Goal: Task Accomplishment & Management: Complete application form

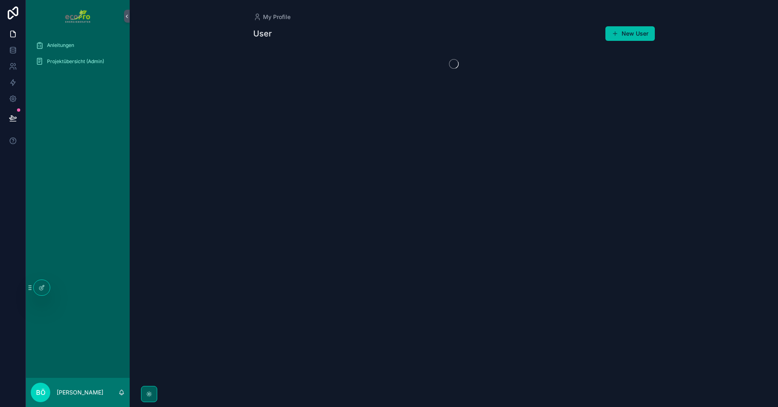
click at [59, 61] on span "Projektübersicht (Admin)" at bounding box center [75, 61] width 57 height 6
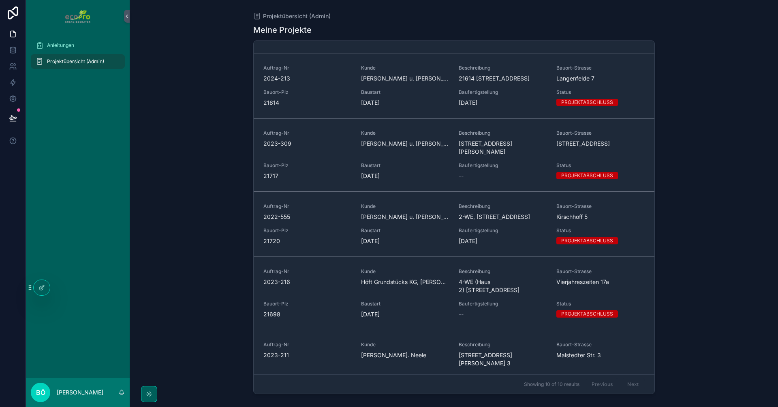
scroll to position [173, 0]
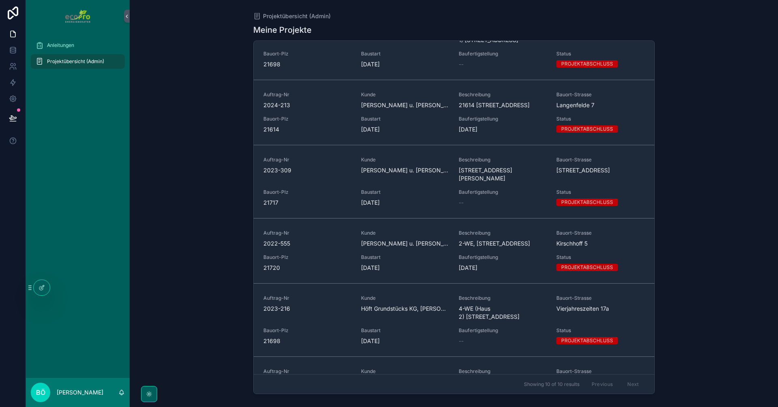
click at [332, 248] on span "2022-555" at bounding box center [307, 244] width 88 height 8
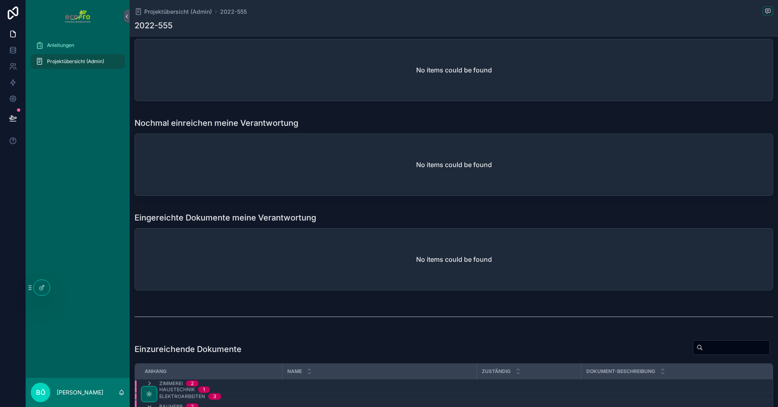
scroll to position [486, 0]
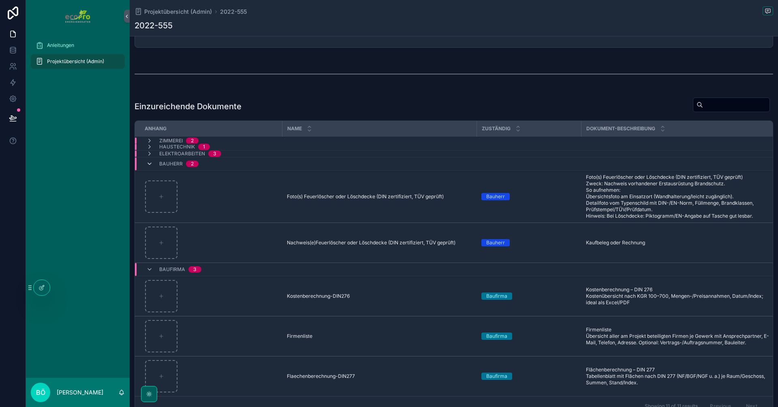
click at [151, 162] on icon "scrollable content" at bounding box center [149, 164] width 6 height 6
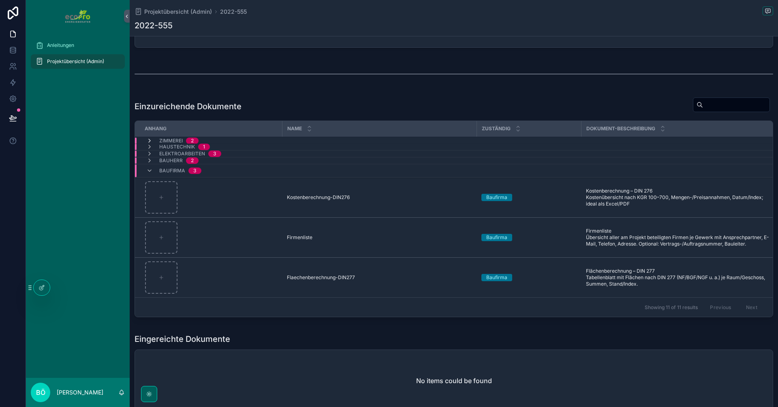
click at [148, 140] on icon "scrollable content" at bounding box center [149, 141] width 6 height 6
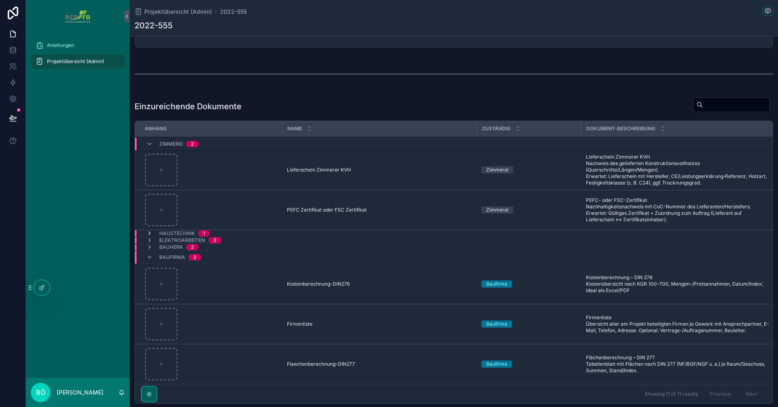
click at [150, 231] on icon "scrollable content" at bounding box center [149, 233] width 6 height 6
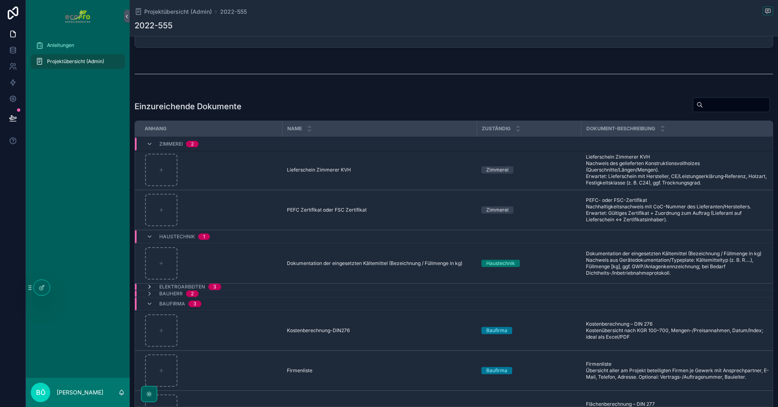
click at [150, 285] on icon "scrollable content" at bounding box center [149, 287] width 6 height 6
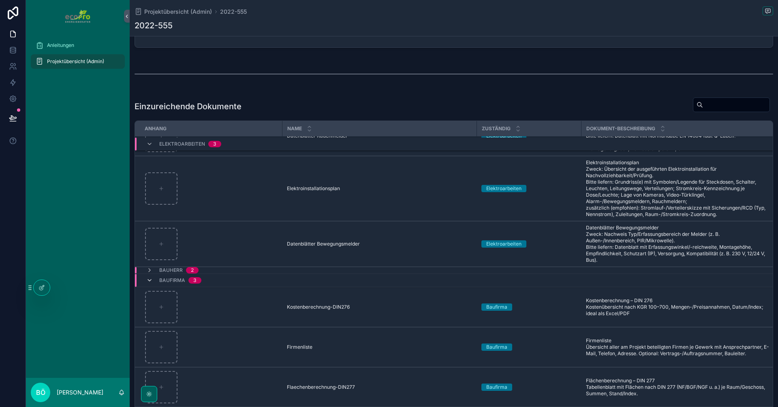
scroll to position [185, 0]
click at [151, 267] on icon "scrollable content" at bounding box center [149, 270] width 6 height 6
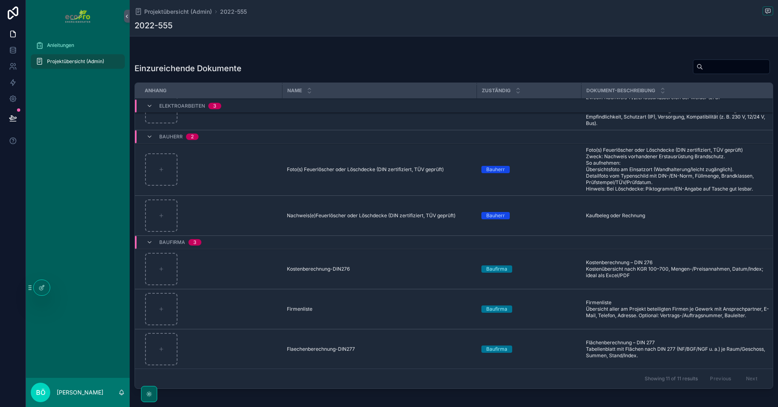
scroll to position [648, 0]
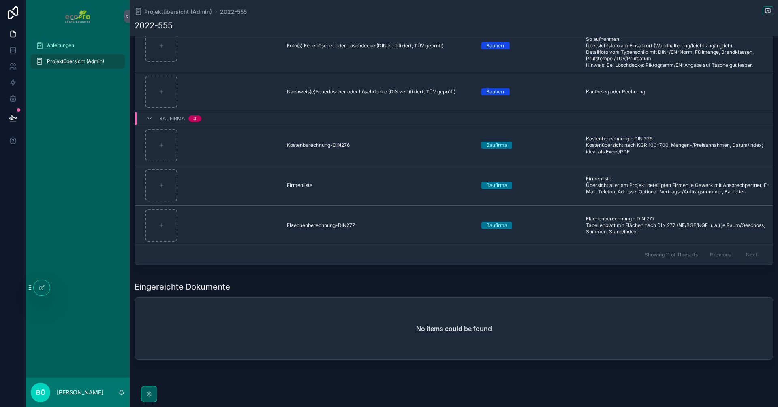
click at [746, 251] on div "Previous Next" at bounding box center [733, 255] width 59 height 13
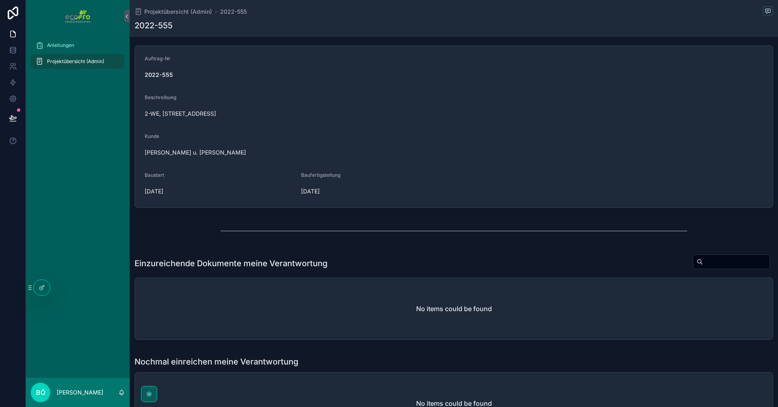
scroll to position [0, 0]
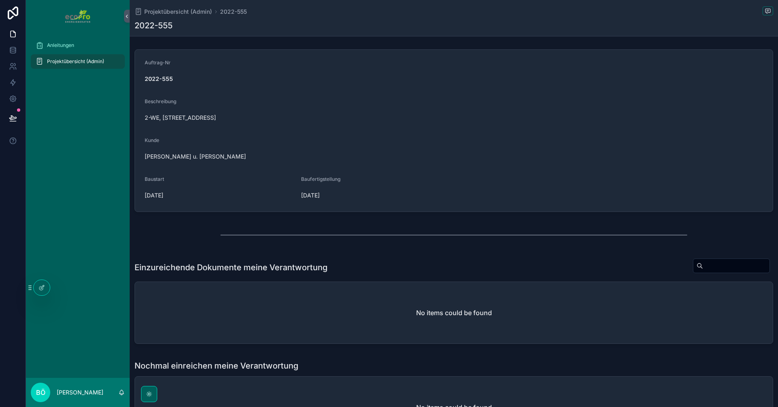
click at [251, 207] on form "Auftrag-Nr 2022-555 Beschreibung 2-WE, Kirschhoff 5, 21720 Mittelnkirchen Kunde…" at bounding box center [453, 131] width 637 height 162
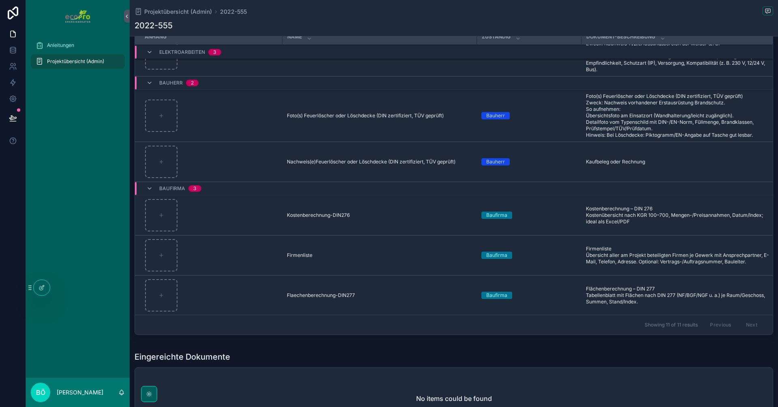
scroll to position [244, 0]
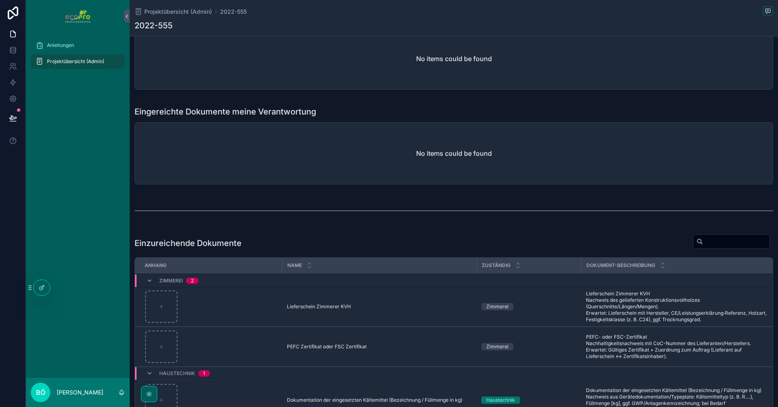
scroll to position [335, 0]
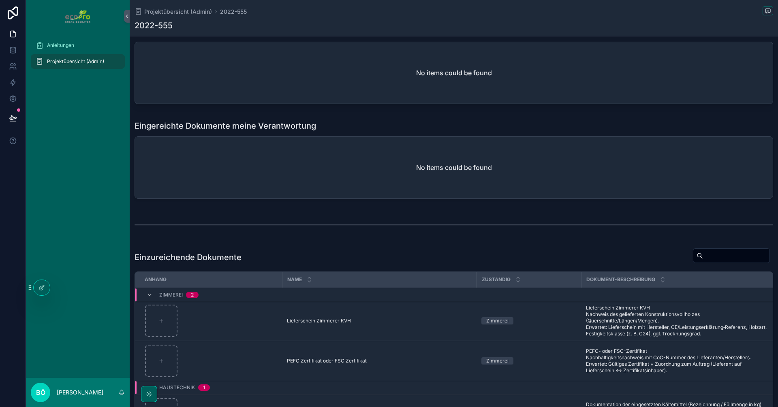
click at [228, 174] on div "No items could be found" at bounding box center [453, 168] width 637 height 62
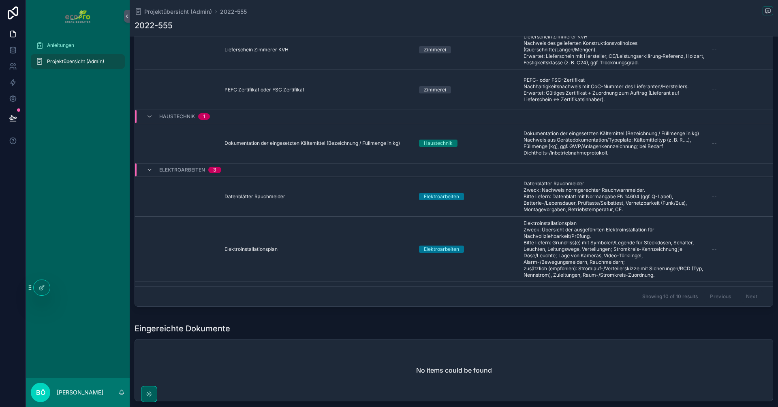
scroll to position [497, 0]
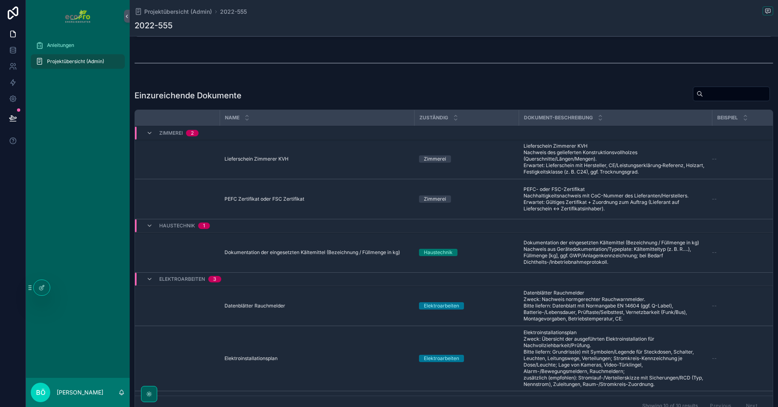
click at [334, 83] on div "Einzureichende Dokumente Anhang Name Zuständig Dokument-Beschreibung Beispiel Z…" at bounding box center [454, 253] width 648 height 340
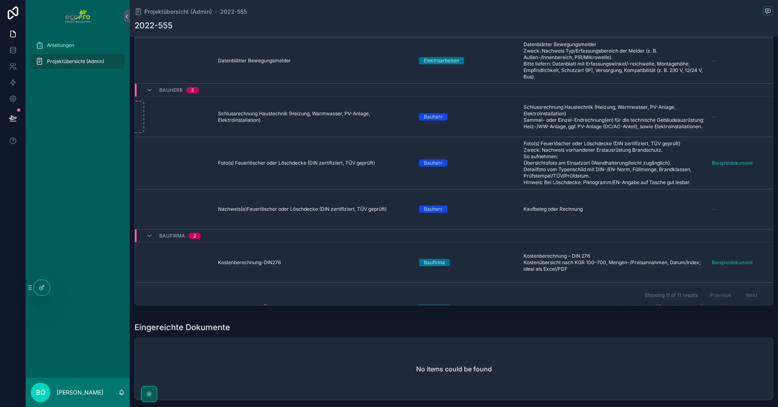
scroll to position [243, 0]
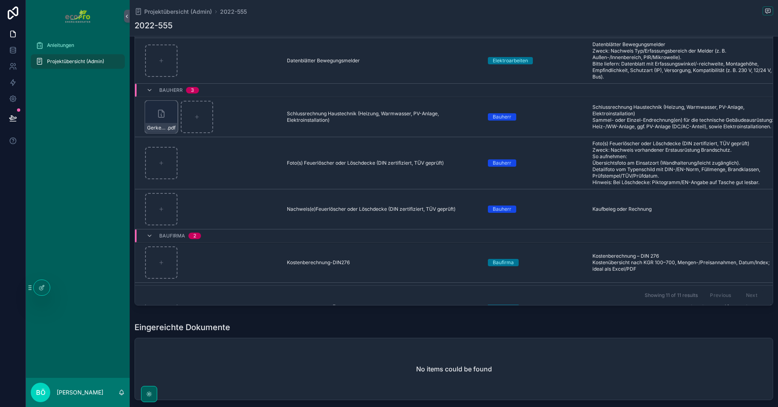
click at [0, 0] on icon "scrollable content" at bounding box center [0, 0] width 0 height 0
click at [179, 92] on icon "scrollable content" at bounding box center [179, 93] width 6 height 6
click at [160, 114] on icon "scrollable content" at bounding box center [161, 117] width 6 height 6
click at [0, 0] on span "Einreichen" at bounding box center [0, 0] width 0 height 0
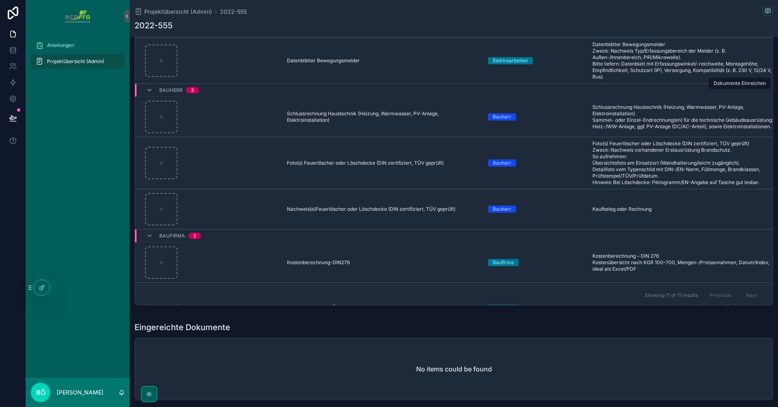
click at [0, 0] on span "Einreichen" at bounding box center [0, 0] width 0 height 0
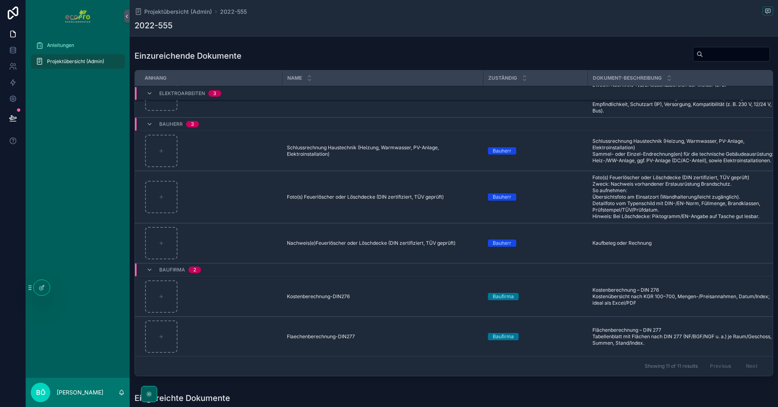
scroll to position [456, 0]
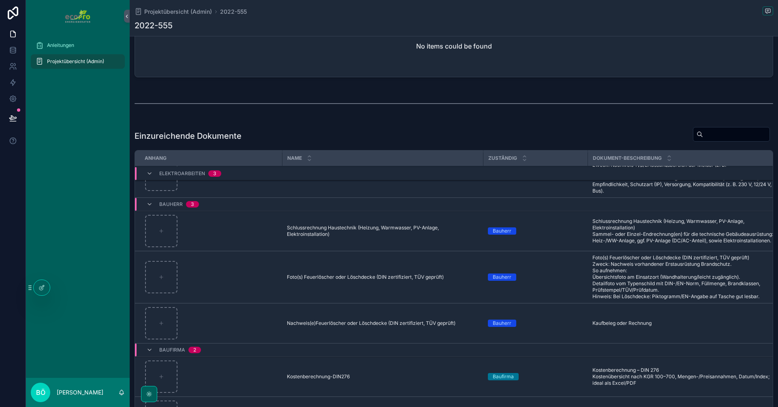
click at [239, 220] on div "scrollable content" at bounding box center [211, 231] width 132 height 32
click at [151, 221] on div "scrollable content" at bounding box center [161, 231] width 32 height 32
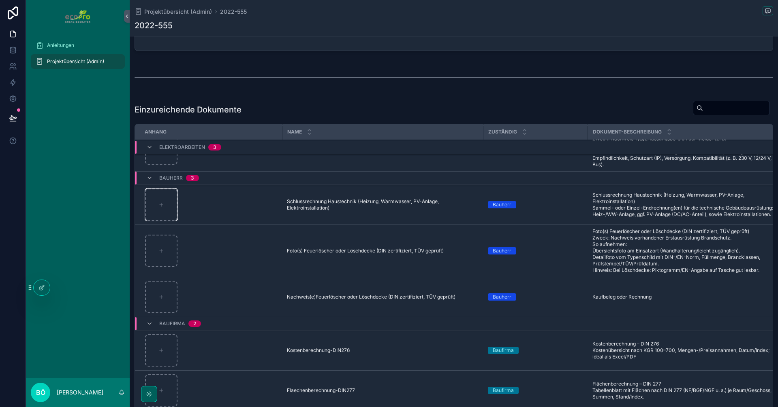
scroll to position [497, 0]
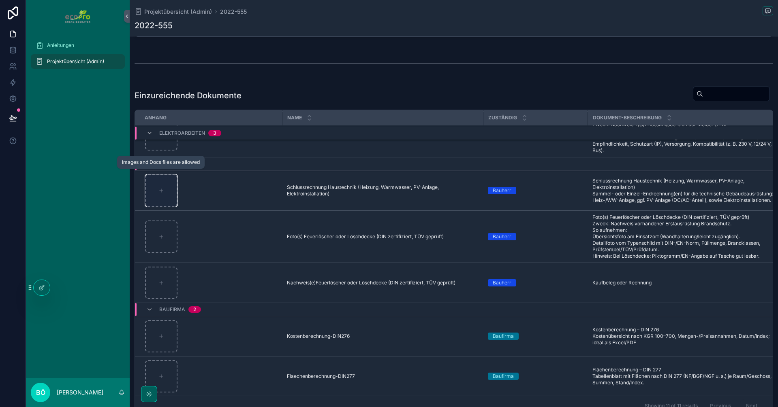
click at [160, 191] on div "scrollable content" at bounding box center [161, 191] width 32 height 32
type input "**********"
click at [0, 0] on span "Einreichen" at bounding box center [0, 0] width 0 height 0
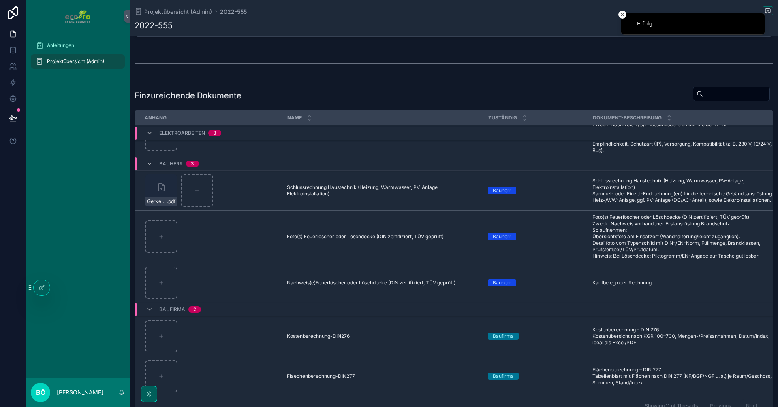
click at [253, 96] on div "Einzureichende Dokumente" at bounding box center [453, 95] width 638 height 19
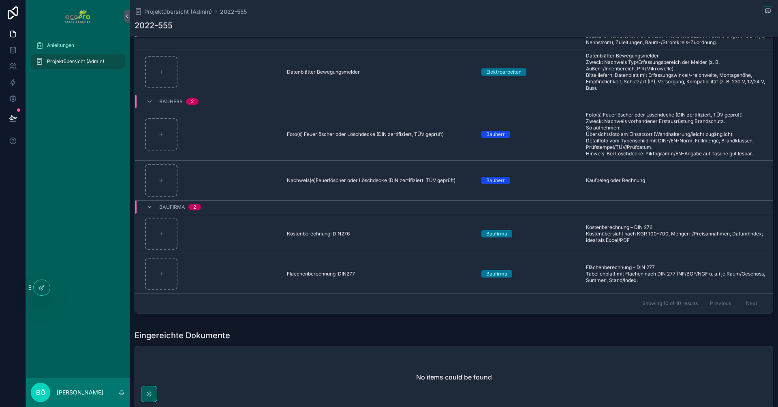
scroll to position [659, 0]
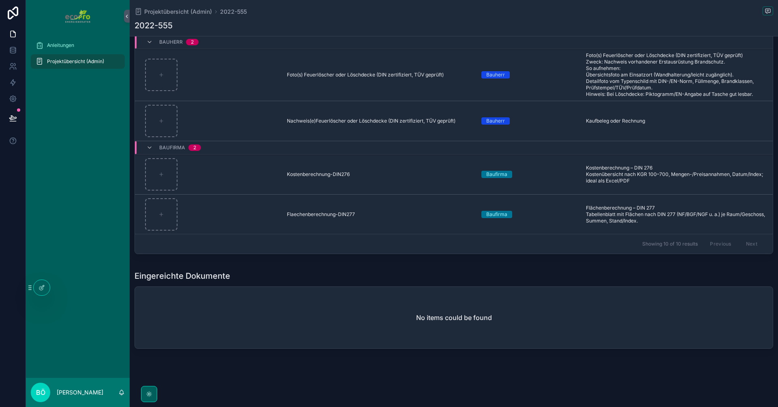
click at [341, 258] on div "Einzureichende Dokumente Anhang Name Zuständig Dokument-Beschreibung Beispiel Z…" at bounding box center [454, 91] width 648 height 340
click at [326, 257] on div "Einzureichende Dokumente Anhang Name Zuständig Dokument-Beschreibung Beispiel Z…" at bounding box center [454, 91] width 648 height 340
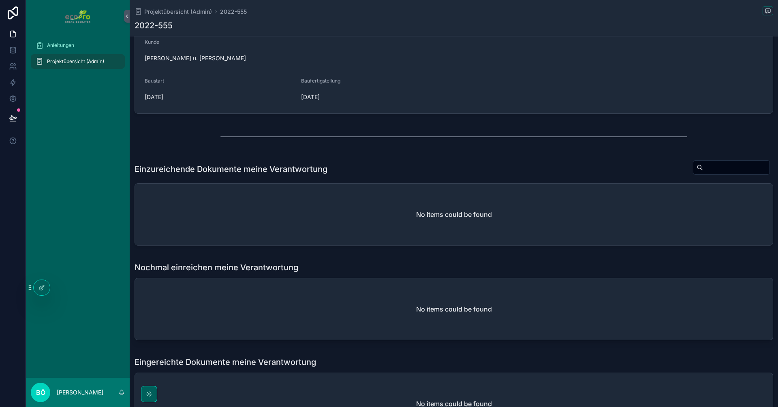
scroll to position [92, 0]
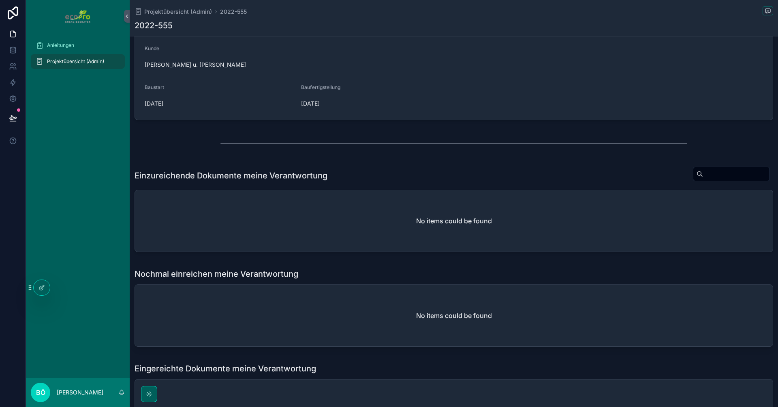
click at [239, 215] on div "No items could be found" at bounding box center [453, 221] width 637 height 62
click at [276, 154] on div "scrollable content" at bounding box center [454, 143] width 648 height 27
click at [62, 48] on span "Anleitungen" at bounding box center [60, 45] width 27 height 6
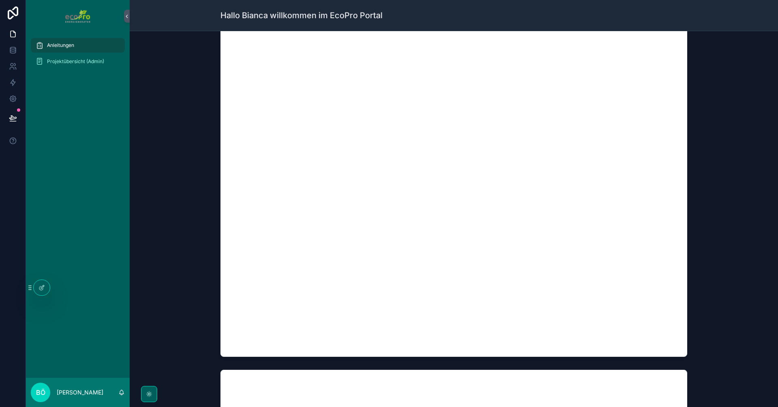
click at [73, 60] on span "Projektübersicht (Admin)" at bounding box center [75, 61] width 57 height 6
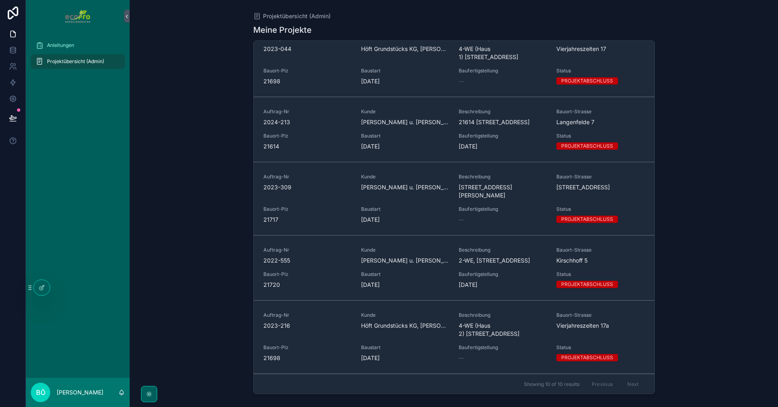
scroll to position [162, 0]
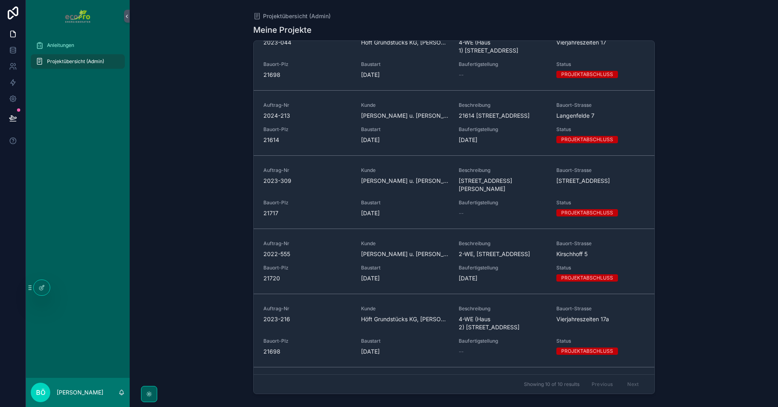
click at [324, 245] on link "Auftrag-Nr 2022-555 [PERSON_NAME] u. Timo Beschreibung 2-WE, [STREET_ADDRESS] B…" at bounding box center [454, 261] width 400 height 65
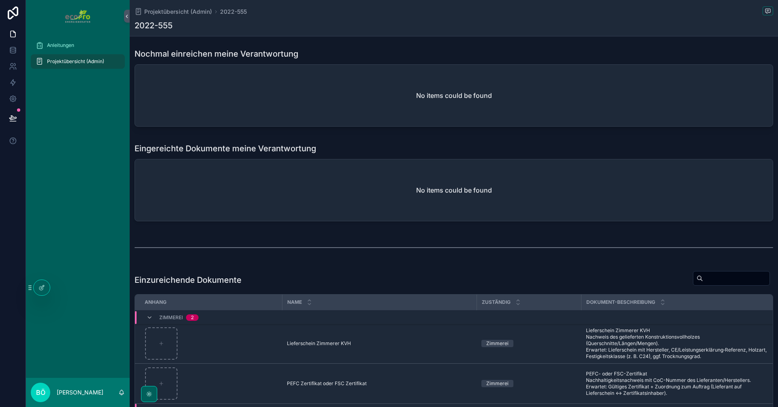
scroll to position [375, 0]
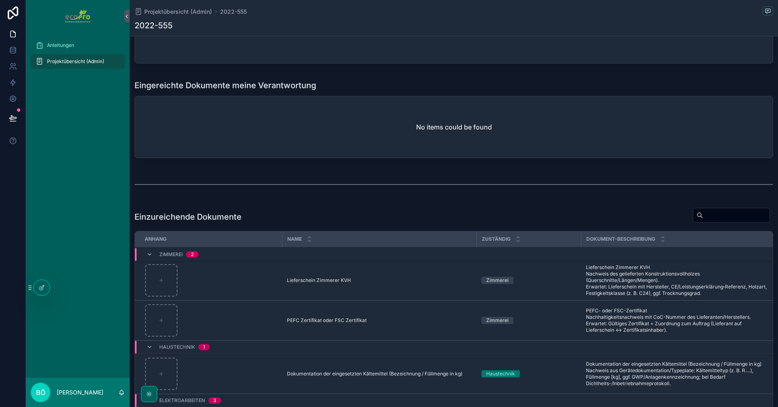
click at [273, 138] on div "No items could be found" at bounding box center [453, 127] width 637 height 62
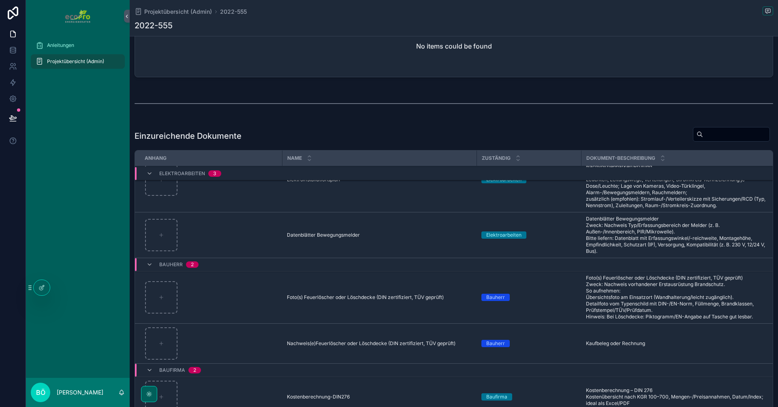
scroll to position [244, 0]
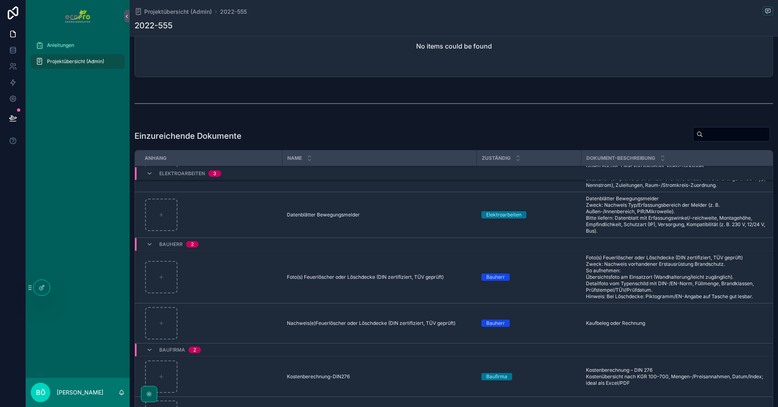
click at [322, 117] on div "Auftrag-Nr 2022-555 Beschreibung 2-WE, Kirschhoff 5, 21720 Mittelnkirchen Kunde…" at bounding box center [454, 74] width 648 height 968
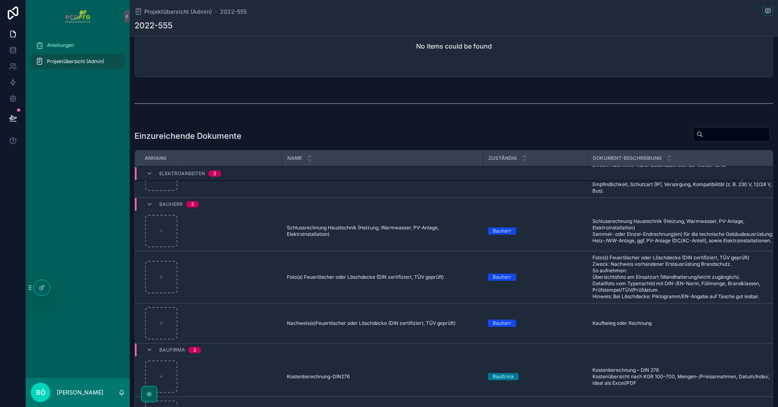
scroll to position [445, 0]
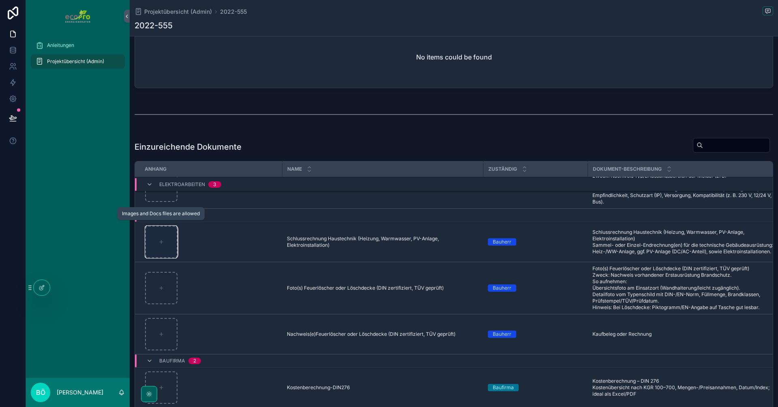
click at [174, 241] on div "scrollable content" at bounding box center [161, 242] width 32 height 32
type input "**********"
click at [0, 0] on span "Einreichen" at bounding box center [0, 0] width 0 height 0
click at [280, 122] on div "scrollable content" at bounding box center [453, 114] width 638 height 20
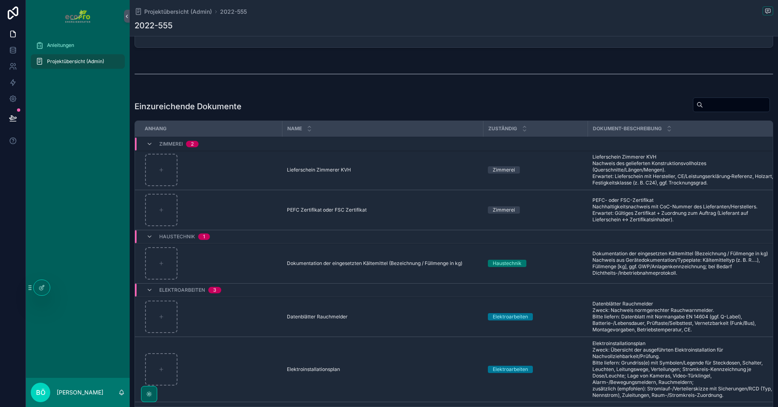
scroll to position [243, 0]
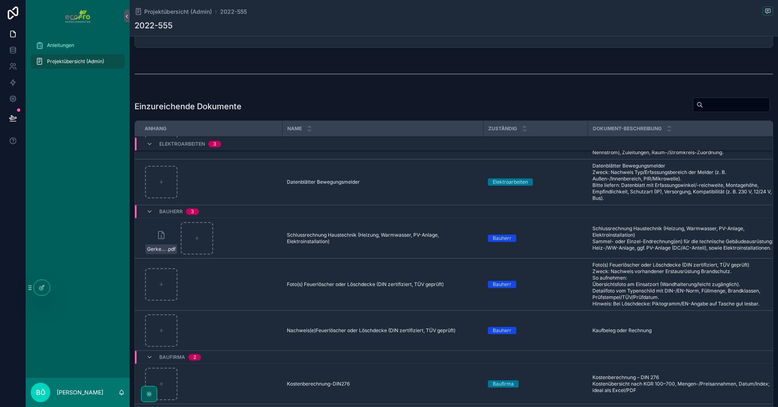
click at [313, 102] on div "Einzureichende Dokumente" at bounding box center [453, 106] width 638 height 19
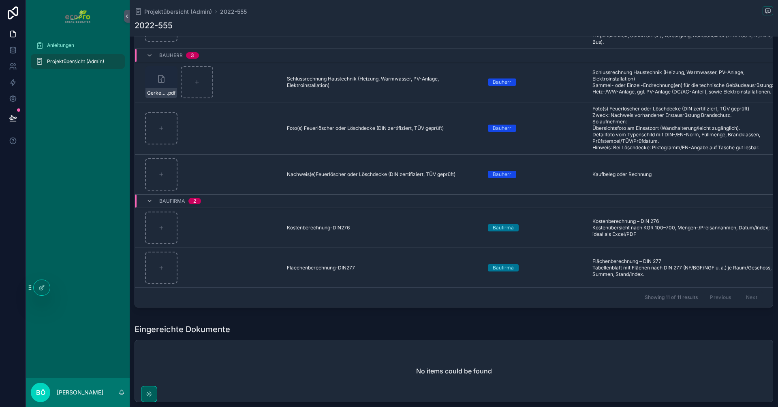
scroll to position [659, 0]
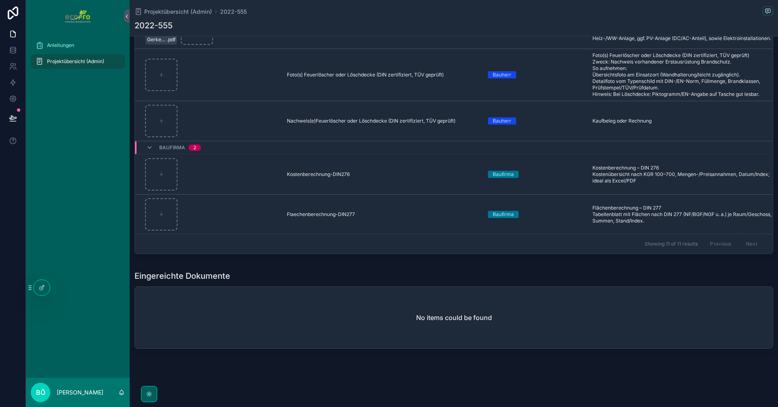
click at [261, 291] on div "No items could be found" at bounding box center [453, 318] width 637 height 62
click at [269, 274] on div "Eingereichte Dokumente" at bounding box center [453, 276] width 638 height 11
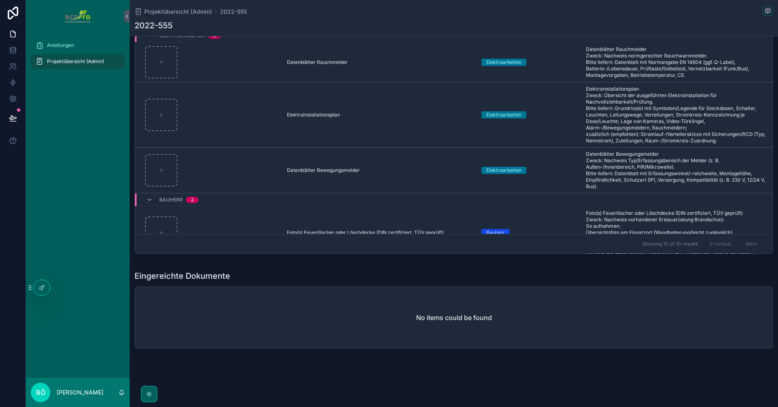
scroll to position [244, 0]
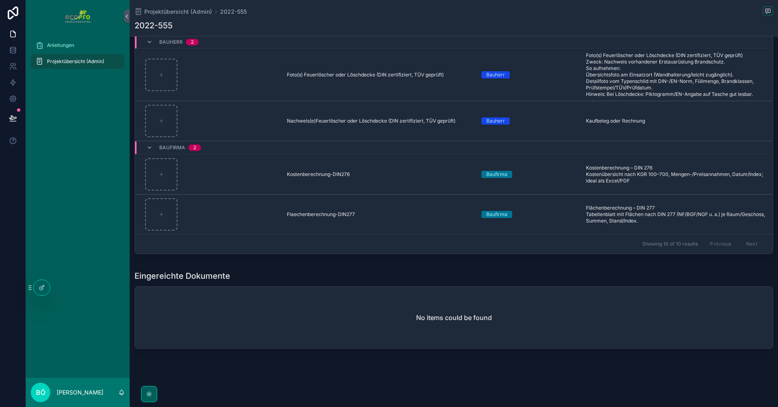
click at [250, 268] on div "Eingereichte Dokumente No items could be found" at bounding box center [454, 311] width 648 height 88
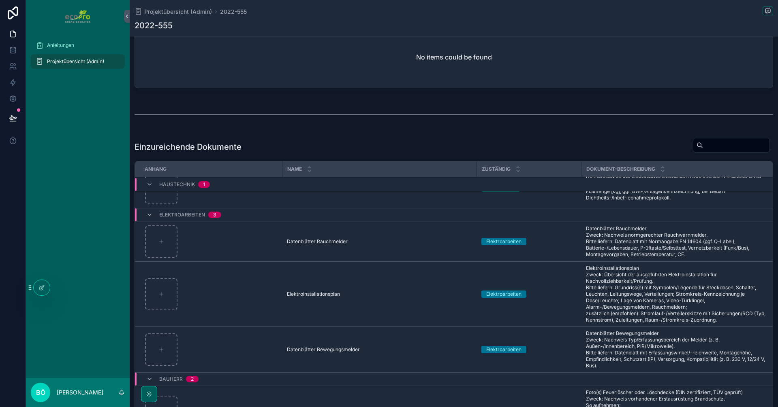
scroll to position [40, 0]
